Goal: Task Accomplishment & Management: Complete application form

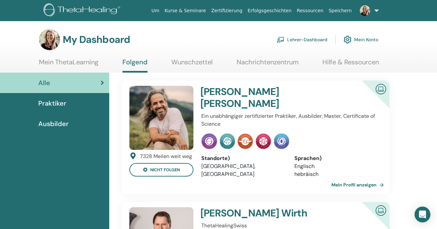
click at [306, 38] on link "Lehrer-Dashboard" at bounding box center [301, 39] width 51 height 15
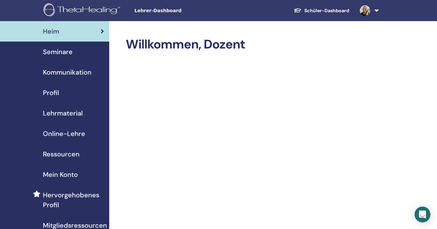
click at [68, 52] on span "Seminare" at bounding box center [58, 52] width 30 height 10
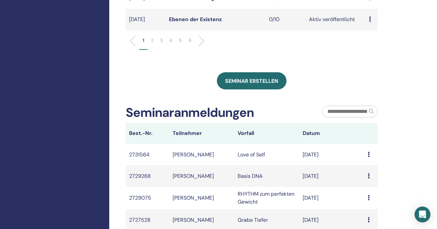
scroll to position [338, 0]
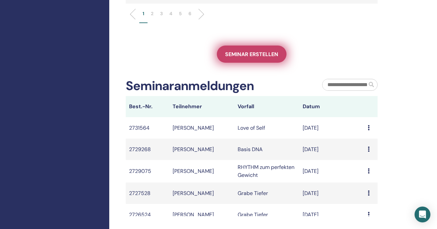
click at [253, 55] on link "Seminar erstellen" at bounding box center [252, 54] width 70 height 17
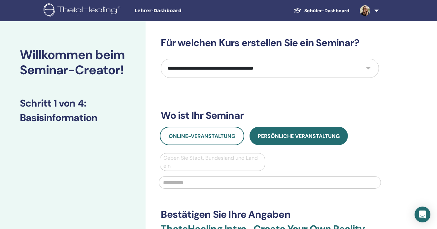
select select "****"
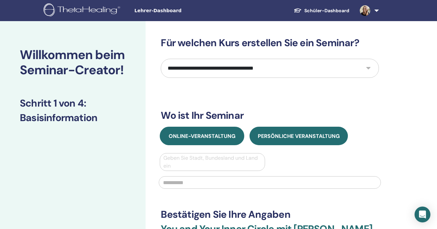
click at [225, 138] on span "Online-Veranstaltung" at bounding box center [202, 136] width 67 height 7
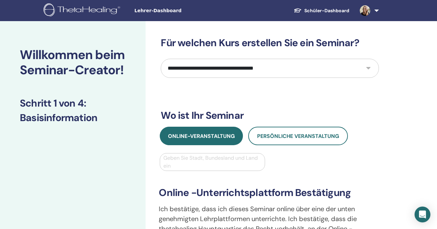
click at [204, 164] on div at bounding box center [212, 161] width 98 height 9
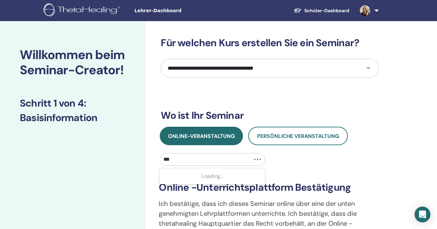
type input "****"
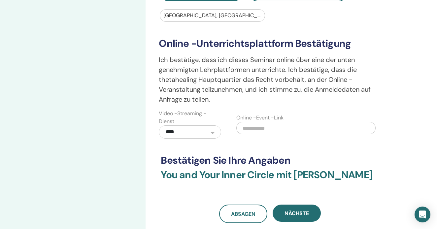
scroll to position [192, 0]
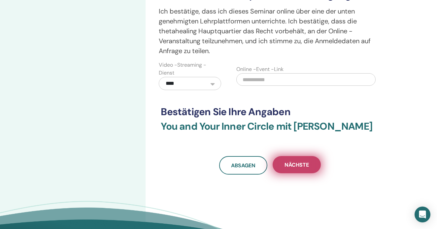
click at [306, 168] on span "Nächste" at bounding box center [296, 164] width 24 height 7
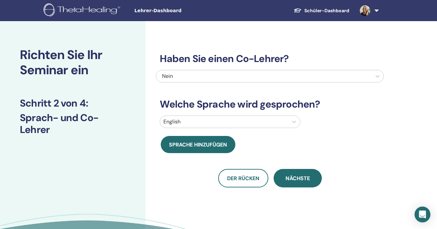
scroll to position [0, 0]
click at [213, 119] on div at bounding box center [223, 121] width 121 height 9
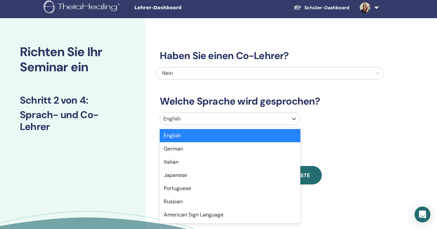
scroll to position [3, 0]
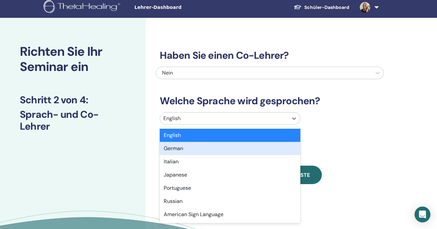
click at [184, 149] on div "German" at bounding box center [230, 148] width 140 height 13
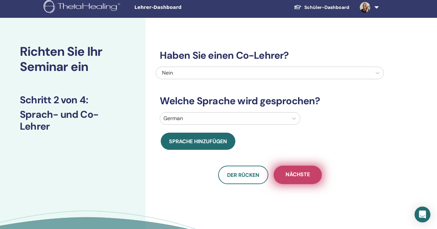
click at [307, 174] on span "Nächste" at bounding box center [297, 175] width 24 height 8
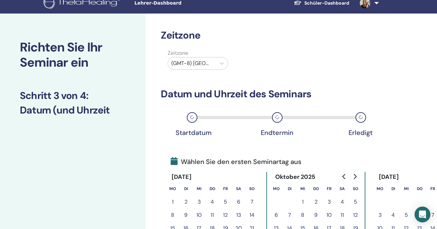
scroll to position [11, 0]
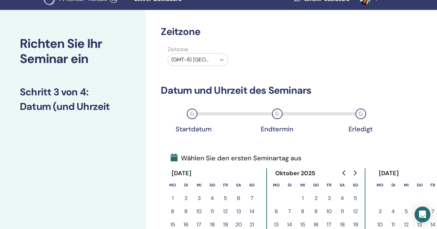
click at [222, 60] on icon at bounding box center [222, 60] width 4 height 2
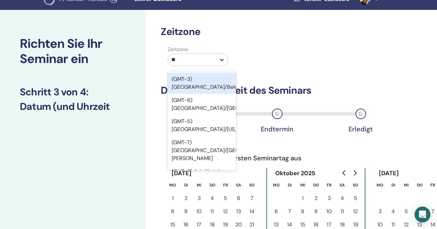
type input "***"
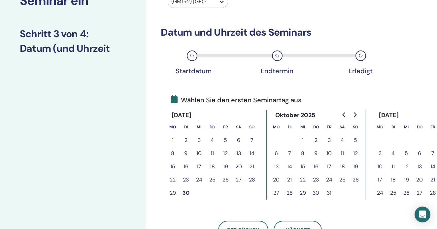
scroll to position [73, 0]
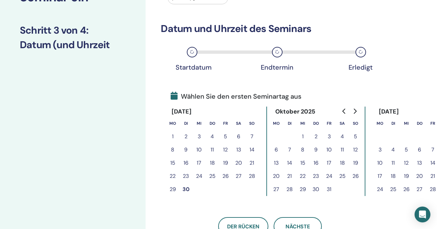
click at [290, 188] on button "28" at bounding box center [289, 189] width 13 height 13
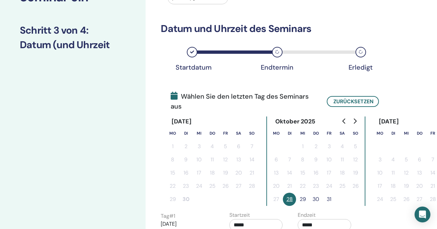
click at [302, 199] on button "29" at bounding box center [302, 199] width 13 height 13
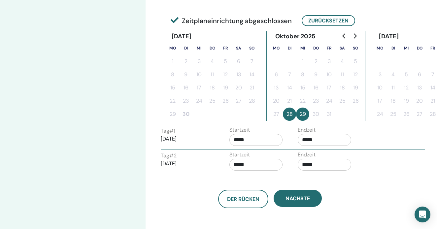
scroll to position [168, 0]
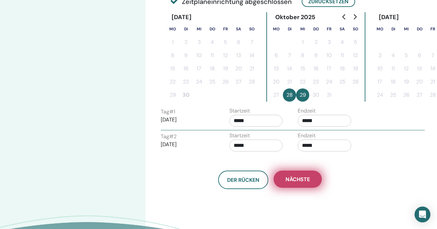
click at [300, 176] on span "Nächste" at bounding box center [297, 179] width 24 height 7
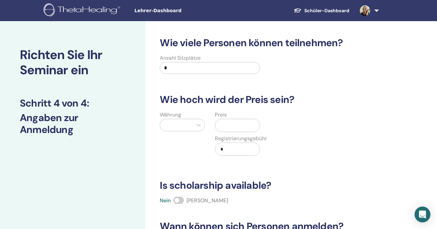
scroll to position [0, 0]
click at [177, 69] on input "*" at bounding box center [210, 68] width 100 height 12
type input "**"
click at [199, 122] on icon at bounding box center [198, 125] width 7 height 7
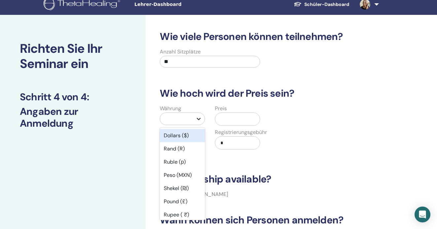
scroll to position [7, 0]
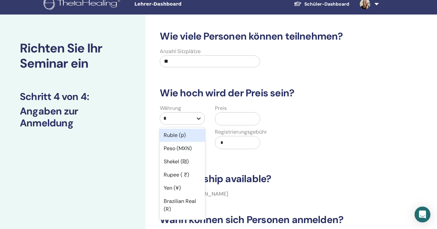
type input "**"
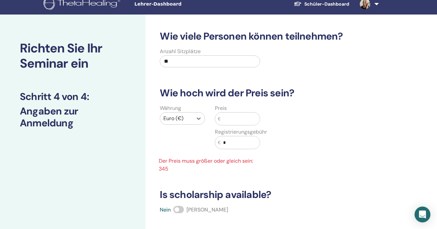
click at [232, 121] on input "text" at bounding box center [239, 118] width 39 height 13
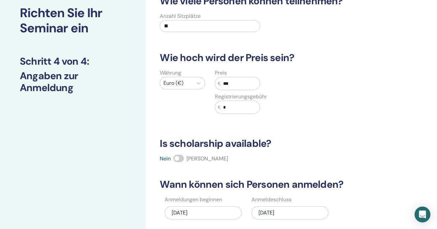
scroll to position [61, 0]
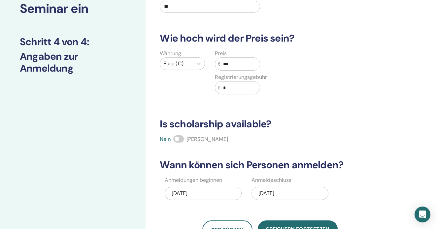
type input "***"
click at [183, 141] on span at bounding box center [178, 138] width 11 height 7
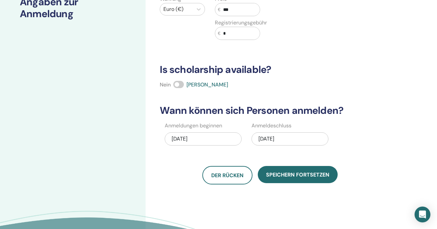
scroll to position [116, 0]
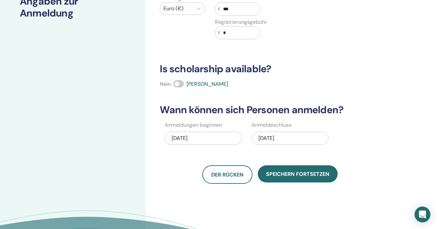
click at [301, 137] on div "10/29/2025" at bounding box center [289, 138] width 77 height 13
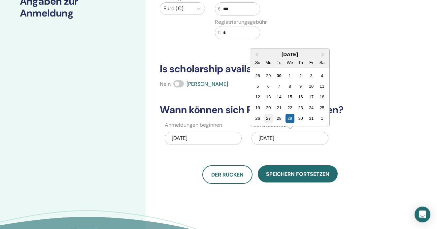
click at [270, 118] on div "27" at bounding box center [268, 118] width 9 height 9
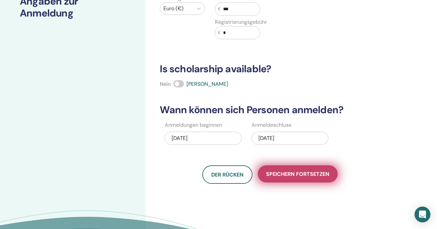
click at [288, 177] on span "Speichern fortsetzen" at bounding box center [297, 174] width 63 height 7
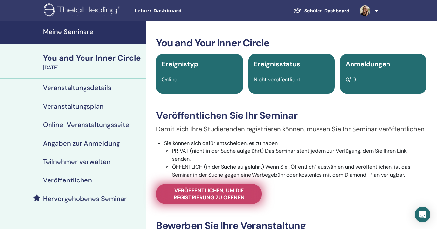
click at [237, 204] on link "Veröffentlichen, um die Registrierung zu öffnen" at bounding box center [209, 194] width 106 height 20
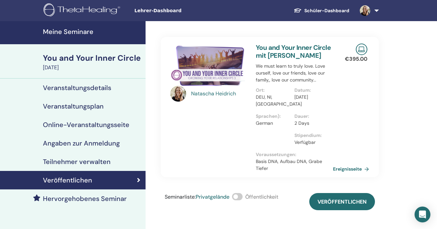
click at [241, 196] on span at bounding box center [237, 196] width 11 height 7
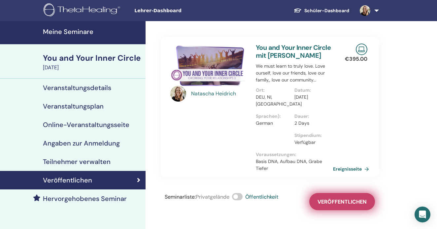
click at [330, 203] on span "Veröffentlichen" at bounding box center [341, 201] width 49 height 7
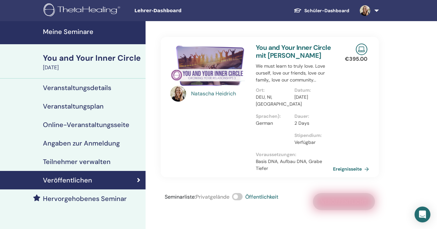
click at [163, 11] on span "Lehrer-Dashboard" at bounding box center [183, 10] width 99 height 7
click at [364, 12] on img at bounding box center [365, 10] width 11 height 11
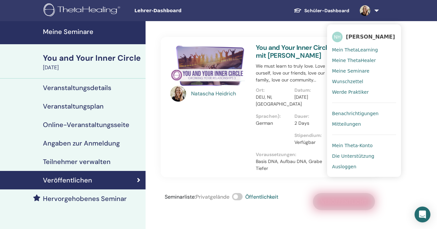
click at [352, 71] on span "Meine Seminare" at bounding box center [350, 71] width 37 height 6
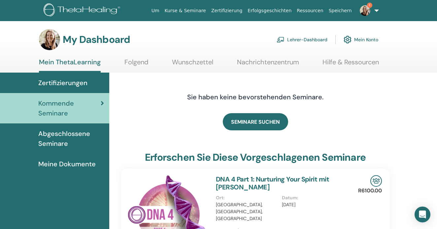
click at [372, 11] on span "1" at bounding box center [365, 10] width 16 height 5
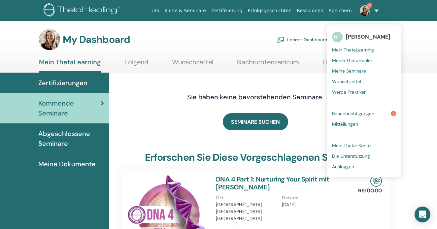
click at [374, 113] on span "Benachrichtigungen" at bounding box center [353, 113] width 42 height 6
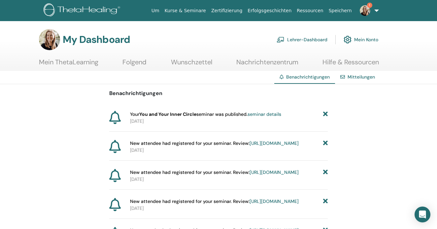
click at [310, 40] on link "Lehrer-Dashboard" at bounding box center [301, 39] width 51 height 15
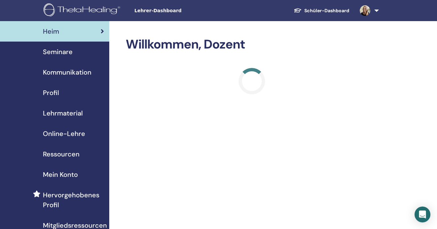
click at [74, 114] on span "Lehrmaterial" at bounding box center [63, 113] width 40 height 10
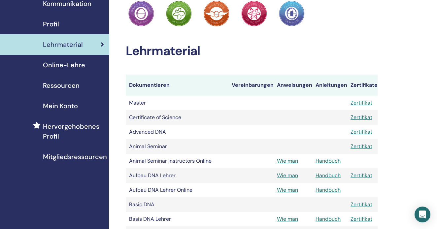
scroll to position [69, 0]
click at [76, 67] on span "Online-Lehre" at bounding box center [64, 65] width 42 height 10
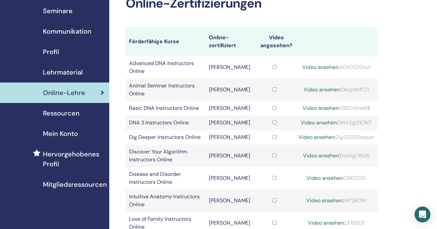
scroll to position [29, 0]
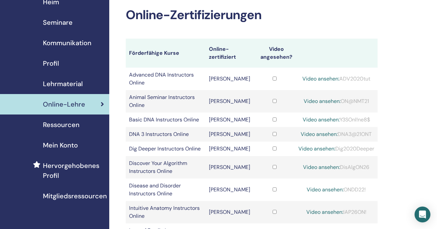
click at [65, 79] on span "Lehrmaterial" at bounding box center [63, 84] width 40 height 10
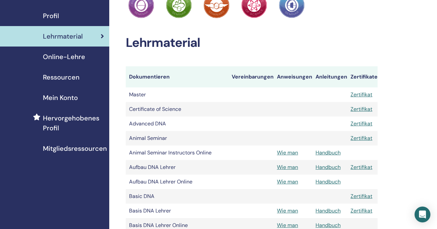
scroll to position [81, 0]
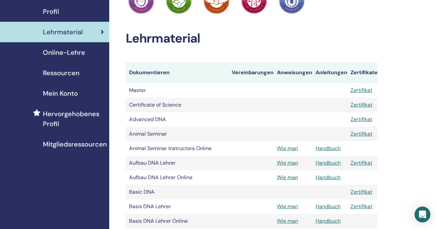
click at [325, 148] on link "Handbuch" at bounding box center [327, 148] width 25 height 7
